Goal: Communication & Community: Answer question/provide support

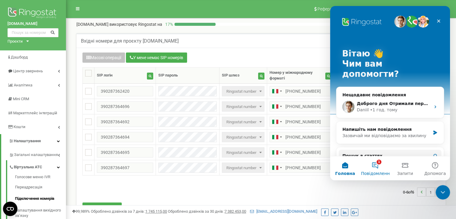
click at [377, 169] on button "1 Повідомлення" at bounding box center [375, 168] width 30 height 24
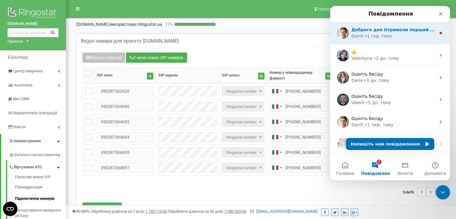
click at [369, 40] on div "Доброго дня Отримали перший номер для підключення до проекту. 390281260098 - пр…" at bounding box center [390, 33] width 120 height 22
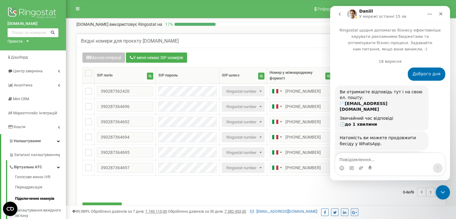
scroll to position [39, 0]
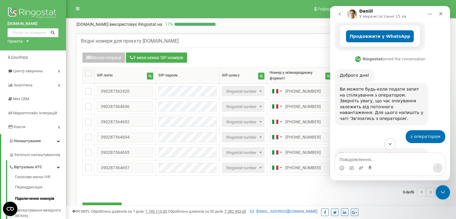
click at [387, 144] on button "Scroll to bottom" at bounding box center [389, 143] width 11 height 11
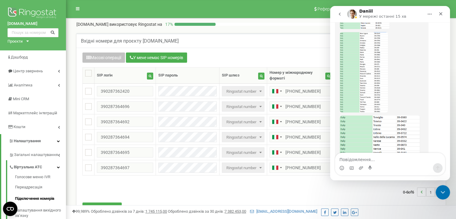
scroll to position [2077, 0]
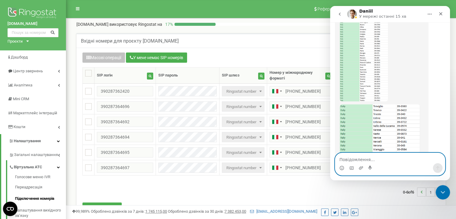
click at [354, 155] on textarea "Повідомлення..." at bounding box center [390, 158] width 110 height 10
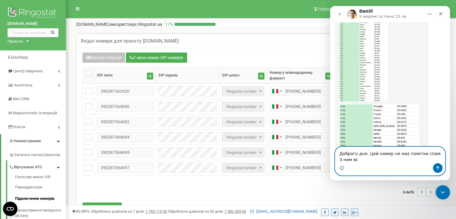
scroll to position [2083, 0]
type textarea "Доброго дня. Цей номер не має помітки спам. З ним все добре."
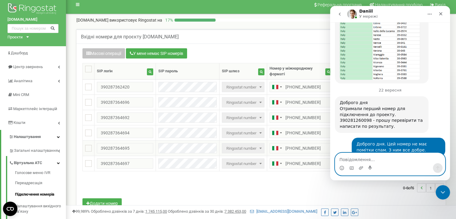
scroll to position [4, 0]
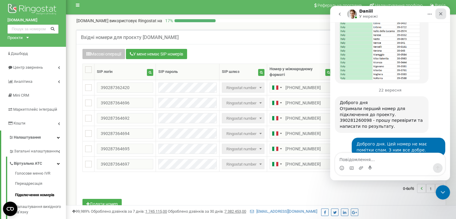
click at [443, 15] on div "Закрити" at bounding box center [440, 13] width 11 height 11
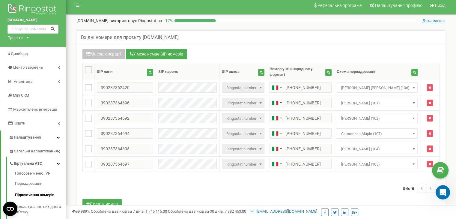
scroll to position [2172, 0]
click at [445, 188] on div "Відкрити програму для спілкування Intercom" at bounding box center [442, 191] width 20 height 20
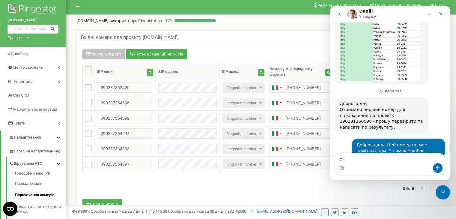
type textarea "C"
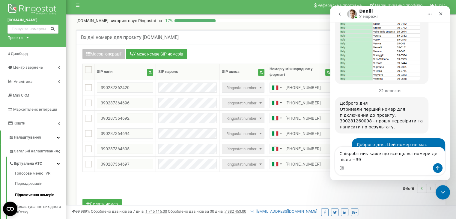
scroll to position [2178, 0]
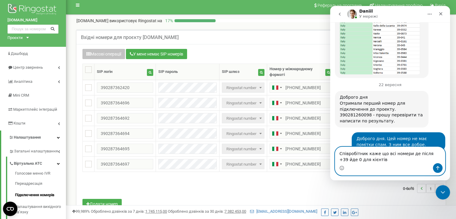
click at [373, 160] on textarea "Співробітник каже що всі номери де після +39 йде 0 для кієнтів" at bounding box center [390, 155] width 110 height 16
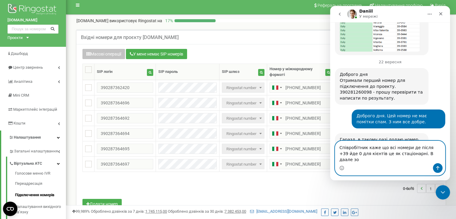
scroll to position [2243, 0]
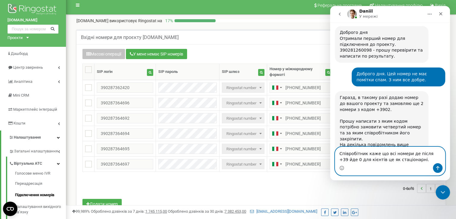
type textarea "Співробітник каже що всі номери де після +39 йде 0 для кієнтів це як стаціонарн…"
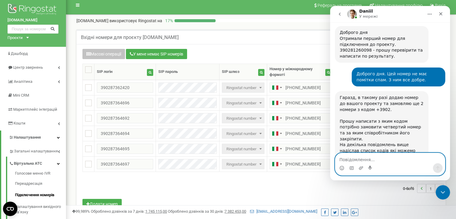
scroll to position [2260, 0]
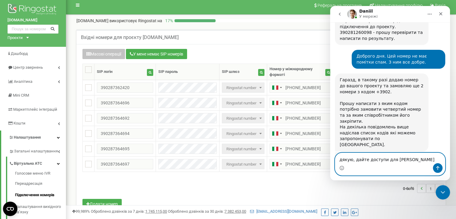
type textarea "дякую, дайте доступи для Березань"
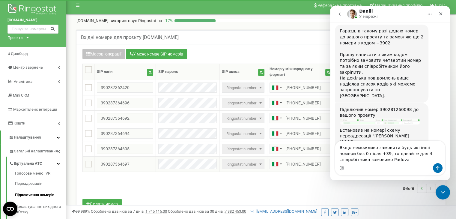
scroll to position [2286, 0]
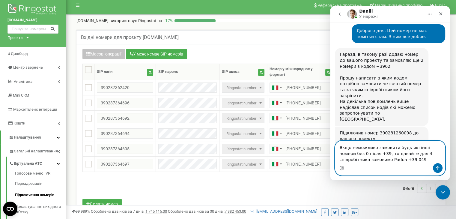
type textarea "Якщо неможливо замовити будь які інші номери без 0 після +39, то давайте для 4 …"
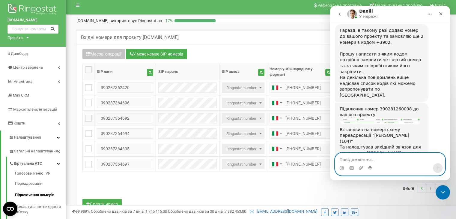
scroll to position [2327, 0]
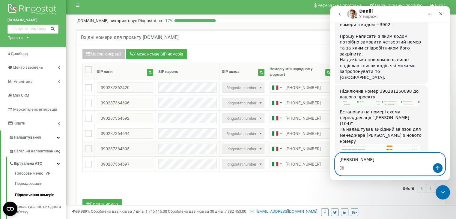
type textarea "[PERSON_NAME]"
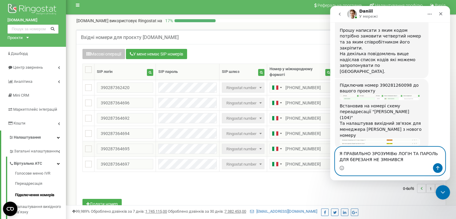
type textarea "Я ПРАВИЛЬНО ЗРОЗУМІВю ЛОГІН ТА ПАРОЛЬ ДЛЯ бЕРЕЗАНЯ НЕ ЗМІНИВСЯ?"
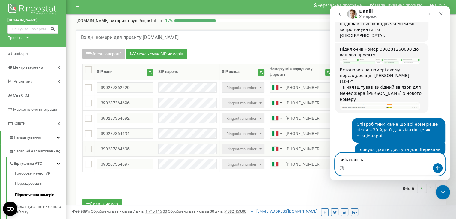
scroll to position [2370, 0]
type textarea "вибачаюсь за Caps Lock"
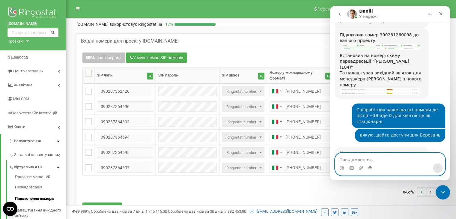
scroll to position [2378, 0]
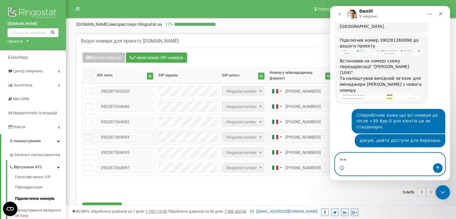
type textarea "="
type textarea "++"
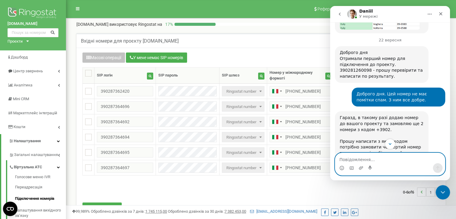
scroll to position [2223, 0]
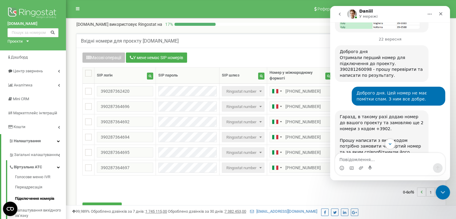
click at [381, 192] on div "Підключив номер 390281260098 до вашого проекту" at bounding box center [381, 198] width 84 height 12
copy div "390281260098"
click at [390, 147] on button "Scroll to bottom" at bounding box center [389, 143] width 11 height 11
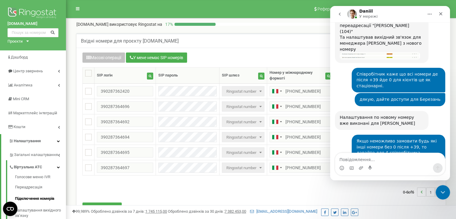
scroll to position [2396, 0]
